Goal: Check status: Check status

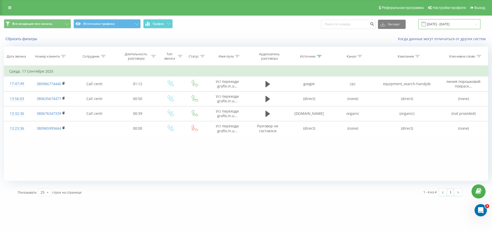
click at [443, 22] on input "[DATE] - [DATE]" at bounding box center [449, 24] width 62 height 10
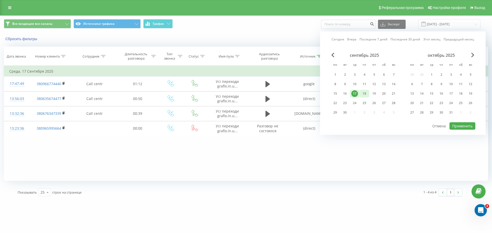
click at [365, 95] on div "18" at bounding box center [364, 93] width 7 height 7
click at [460, 128] on button "Применить" at bounding box center [462, 125] width 26 height 7
type input "18.09.2025 - 18.09.2025"
